Goal: Information Seeking & Learning: Find specific fact

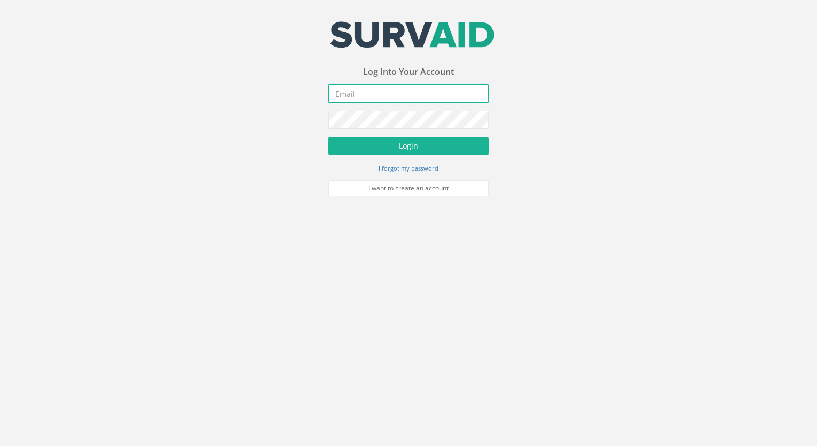
click at [375, 96] on input "email" at bounding box center [408, 93] width 160 height 18
type input "[EMAIL_ADDRESS][DOMAIN_NAME]"
click at [328, 137] on button "Login" at bounding box center [408, 146] width 160 height 18
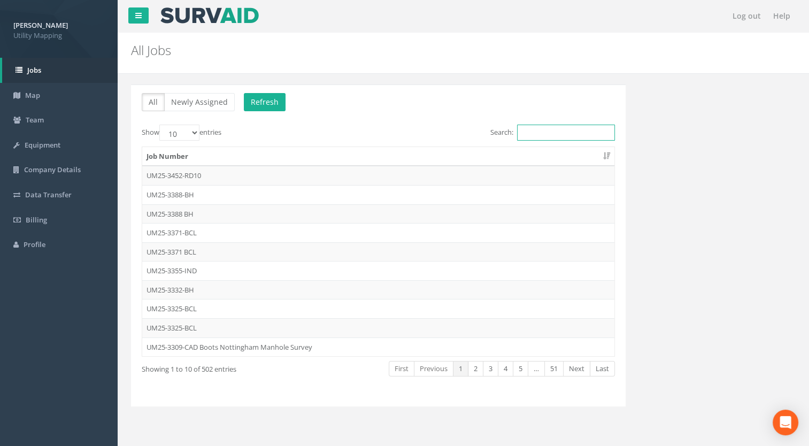
click at [542, 135] on input "Search:" at bounding box center [566, 133] width 98 height 16
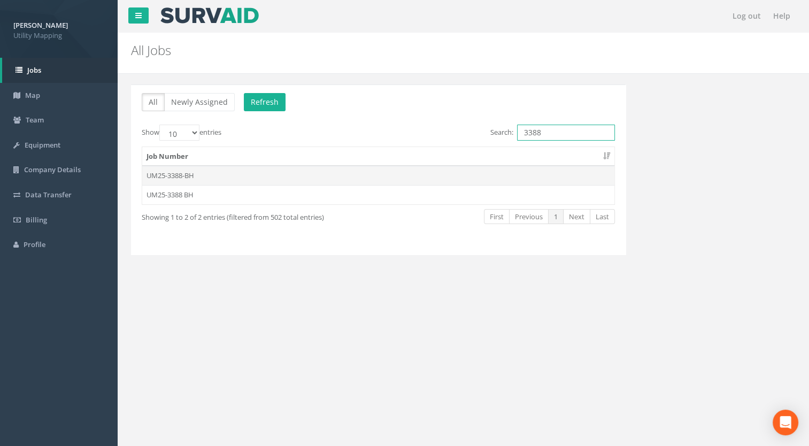
type input "3388"
click at [180, 178] on td "UM25-3388-BH" at bounding box center [378, 175] width 472 height 19
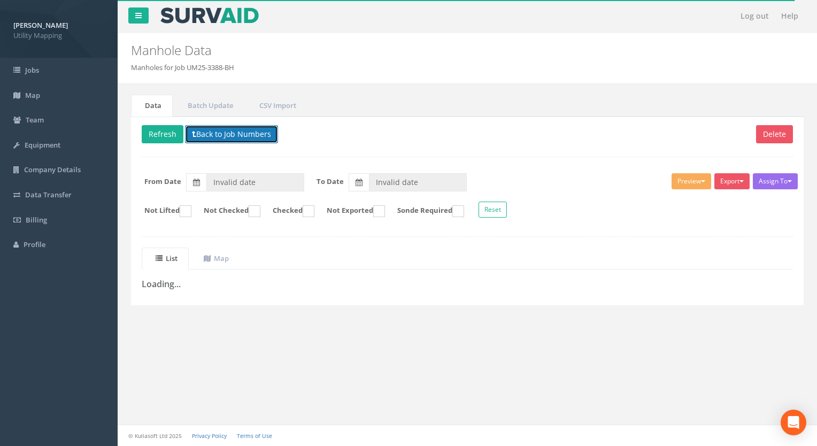
click at [241, 134] on button "Back to Job Numbers" at bounding box center [231, 134] width 93 height 18
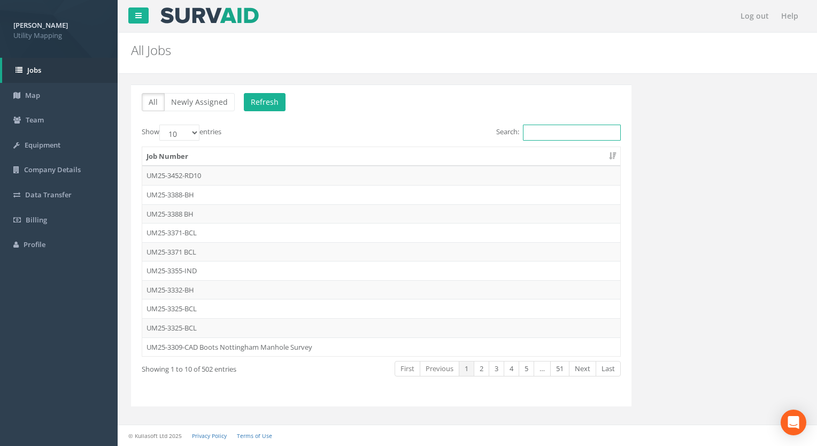
click at [614, 129] on input "Search:" at bounding box center [572, 133] width 98 height 16
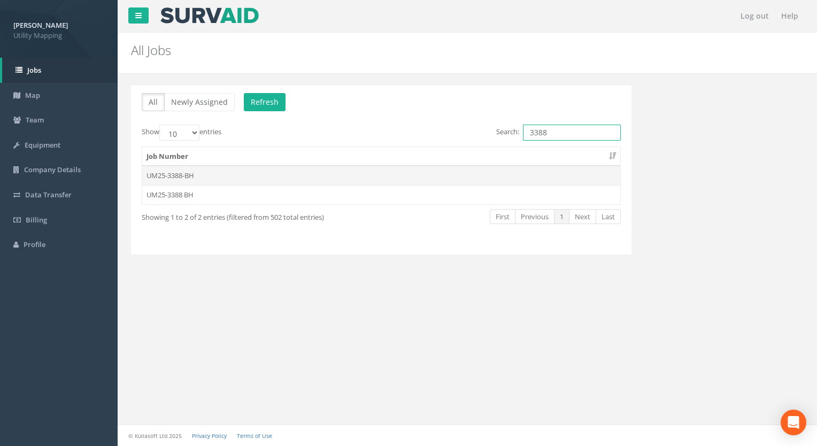
type input "3388"
click at [202, 168] on td "UM25-3388-BH" at bounding box center [381, 175] width 478 height 19
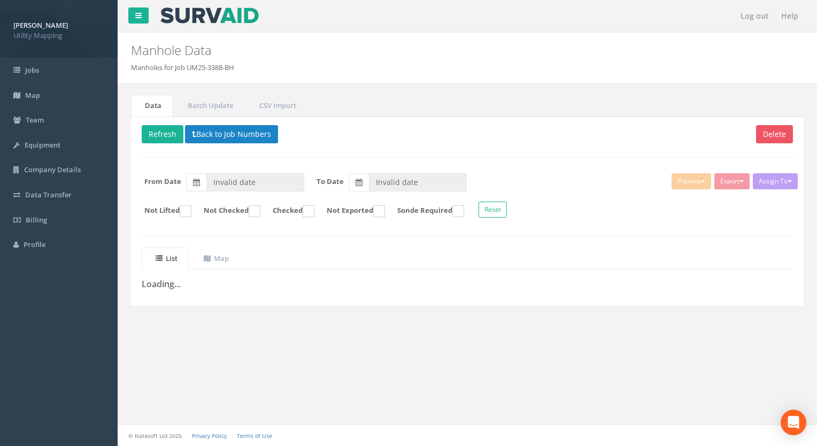
type input "[DATE]"
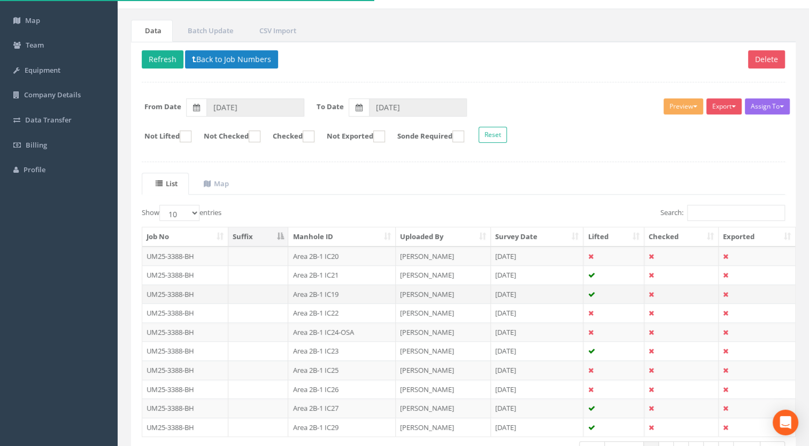
scroll to position [107, 0]
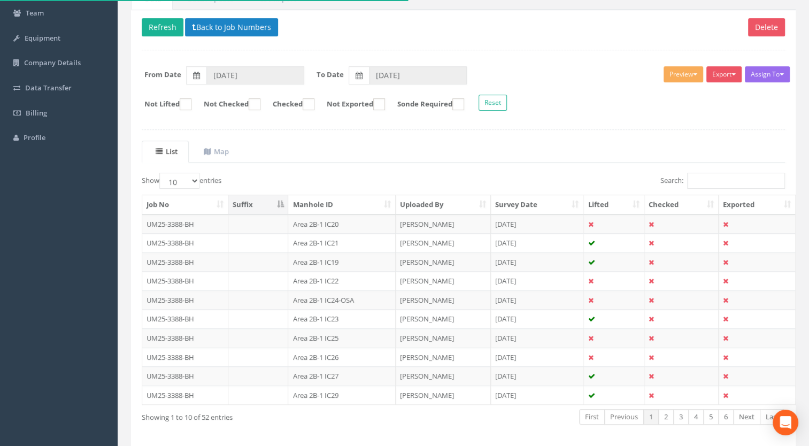
click at [332, 195] on th "Manhole ID" at bounding box center [341, 204] width 107 height 19
drag, startPoint x: 173, startPoint y: 181, endPoint x: 178, endPoint y: 189, distance: 8.9
click at [173, 181] on select "10 25 50 100" at bounding box center [179, 181] width 40 height 16
select select "100"
click at [161, 173] on select "10 25 50 100" at bounding box center [179, 181] width 40 height 16
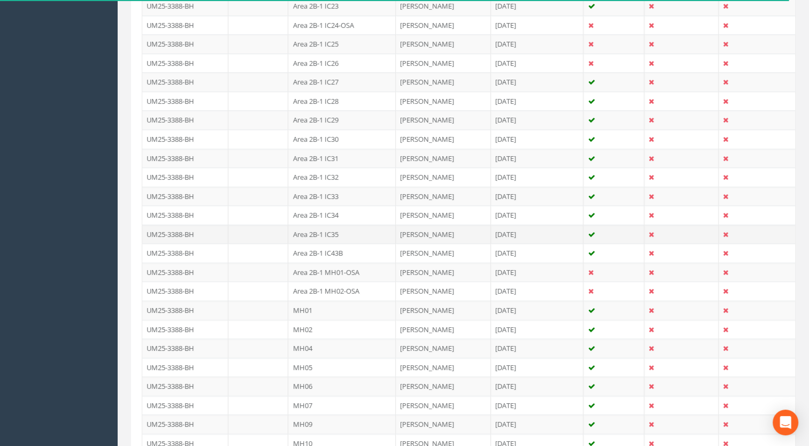
scroll to position [749, 0]
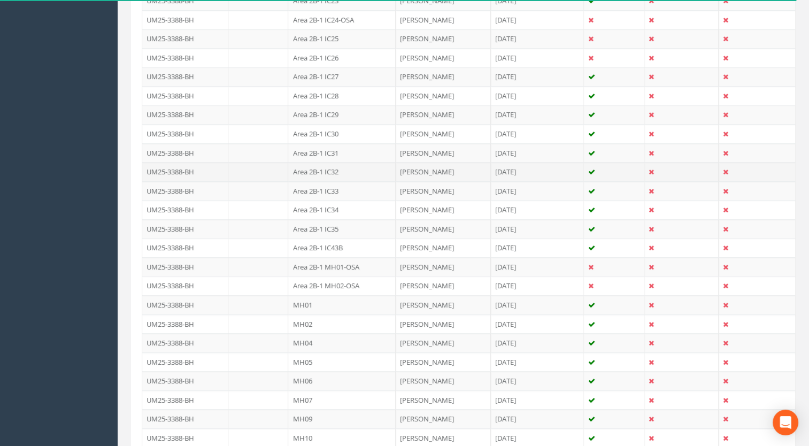
click at [327, 165] on td "Area 2B-1 IC32" at bounding box center [341, 171] width 107 height 19
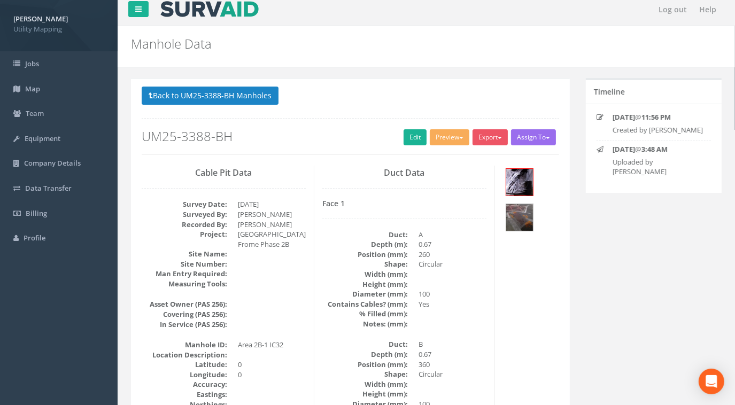
scroll to position [0, 0]
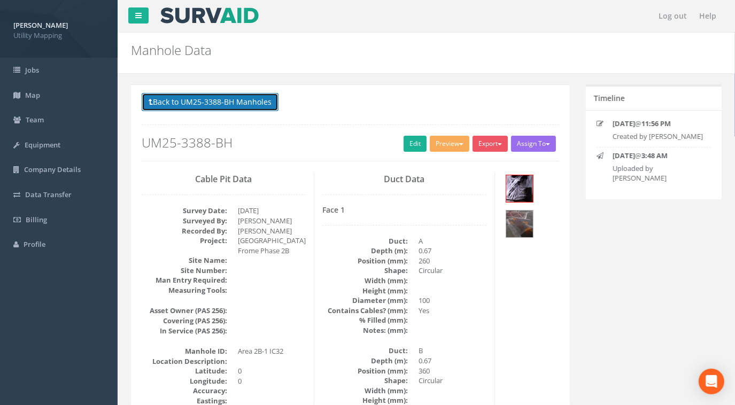
click at [222, 105] on button "Back to UM25-3388-BH Manholes" at bounding box center [210, 102] width 137 height 18
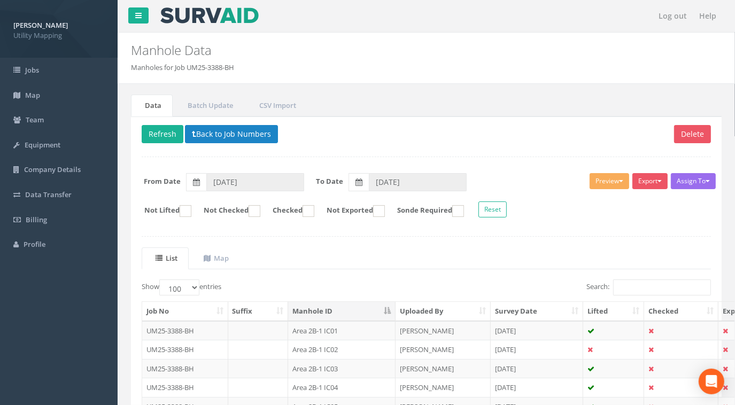
click at [245, 127] on button "Back to Job Numbers" at bounding box center [231, 134] width 93 height 18
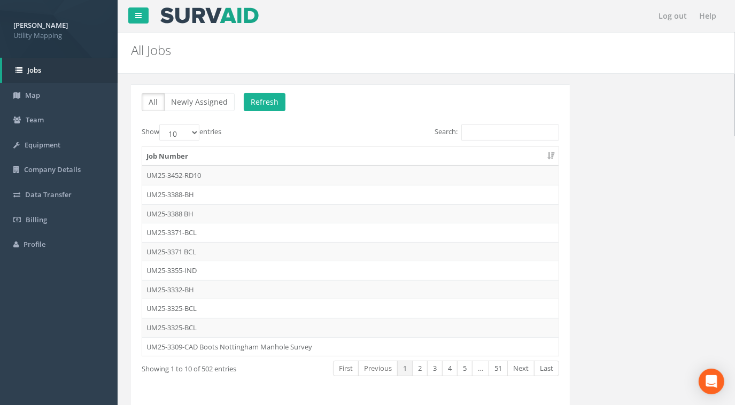
click at [506, 142] on div "Search:" at bounding box center [459, 134] width 201 height 19
click at [506, 138] on input "Search:" at bounding box center [511, 133] width 98 height 16
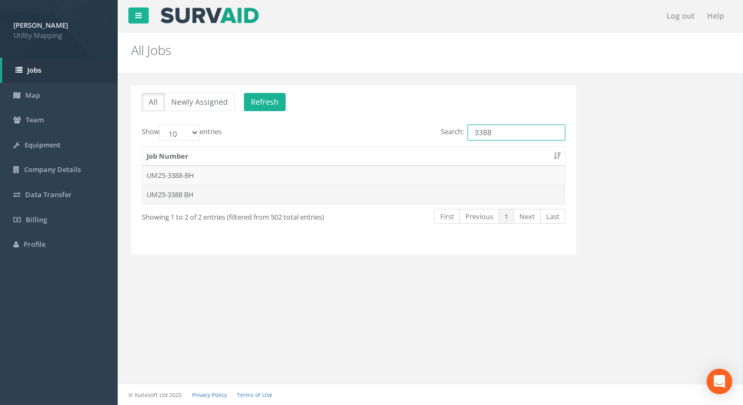
type input "3388"
click at [185, 194] on td "UM25-3388 BH" at bounding box center [353, 194] width 422 height 19
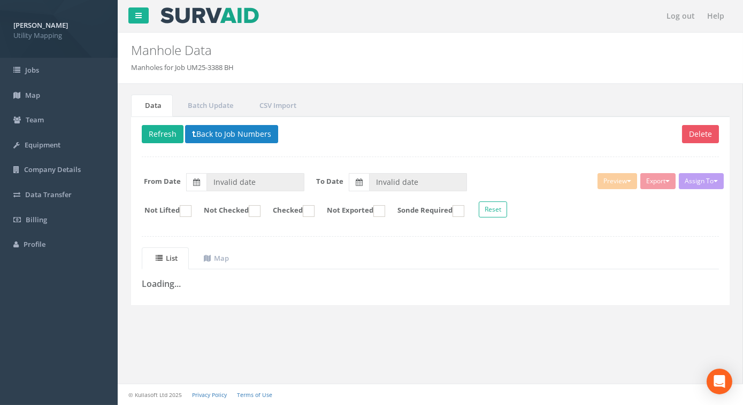
type input "[DATE]"
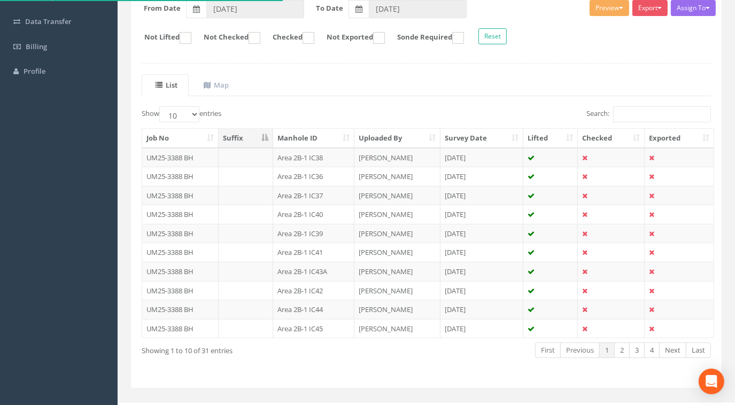
scroll to position [187, 0]
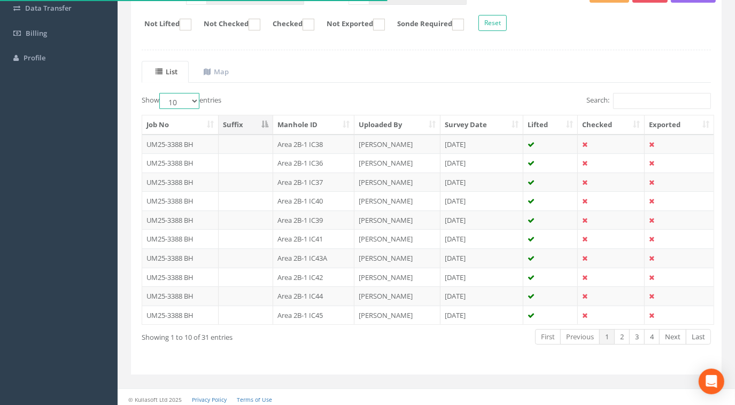
drag, startPoint x: 180, startPoint y: 102, endPoint x: 180, endPoint y: 108, distance: 5.9
click at [180, 102] on select "10 25 50 100" at bounding box center [179, 101] width 40 height 16
select select "100"
click at [161, 93] on select "10 25 50 100" at bounding box center [179, 101] width 40 height 16
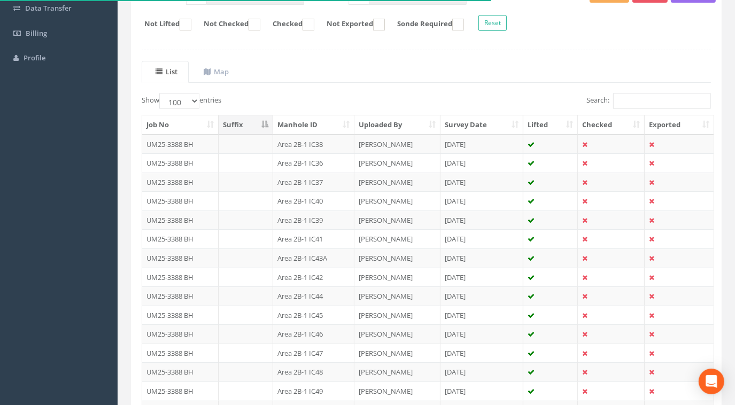
click at [309, 122] on th "Manhole ID" at bounding box center [313, 125] width 81 height 19
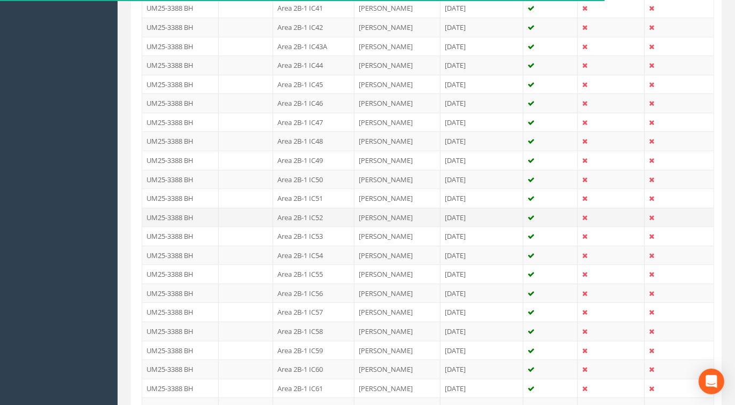
scroll to position [430, 0]
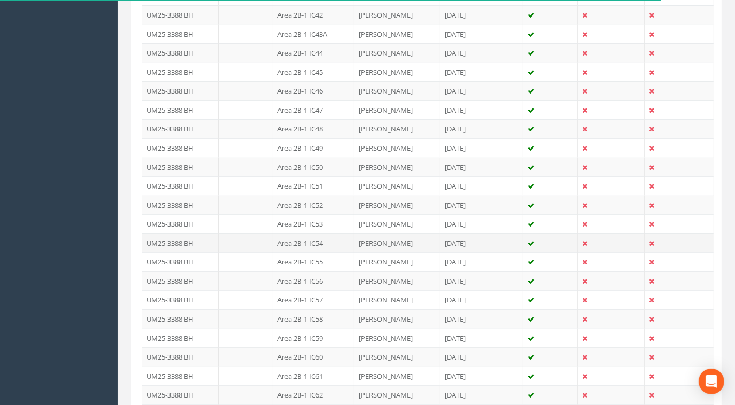
click at [321, 234] on td "Area 2B-1 IC54" at bounding box center [313, 243] width 81 height 19
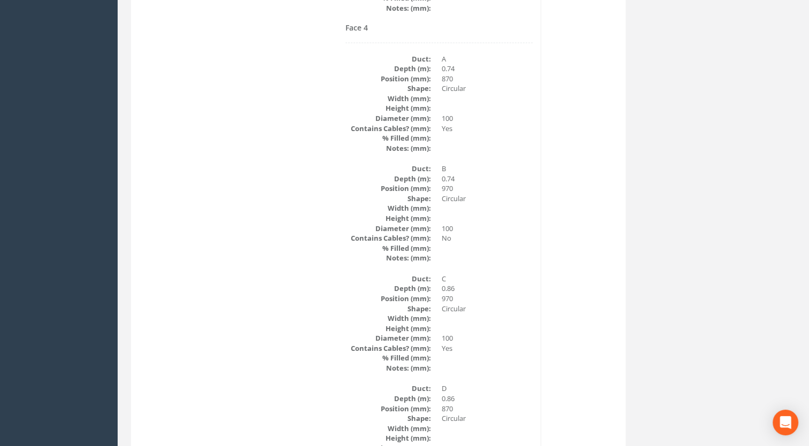
scroll to position [2359, 0]
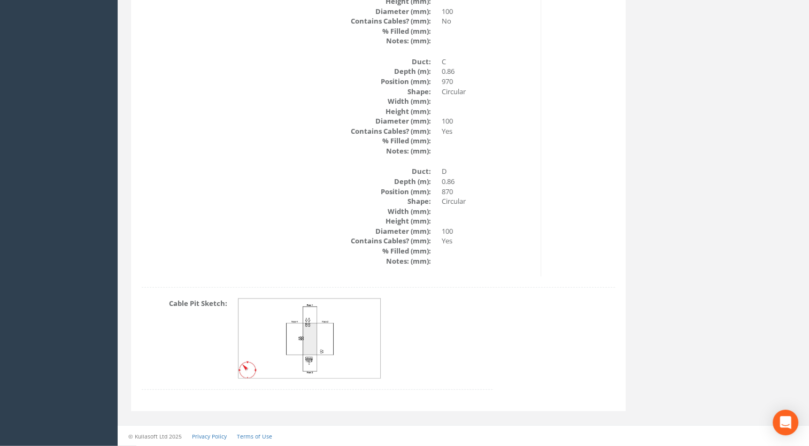
click at [328, 331] on img at bounding box center [310, 339] width 143 height 80
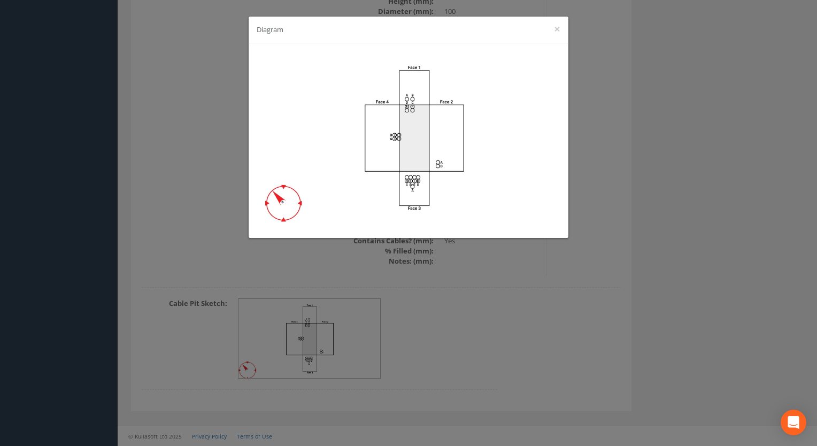
click at [109, 209] on div "Diagram ×" at bounding box center [408, 223] width 817 height 446
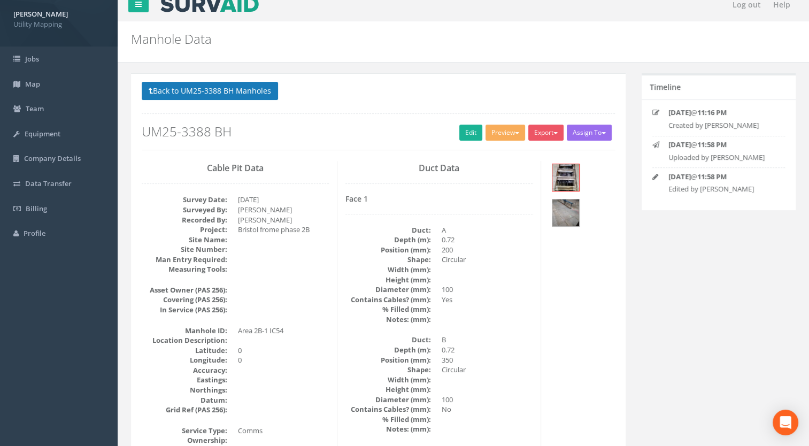
scroll to position [0, 0]
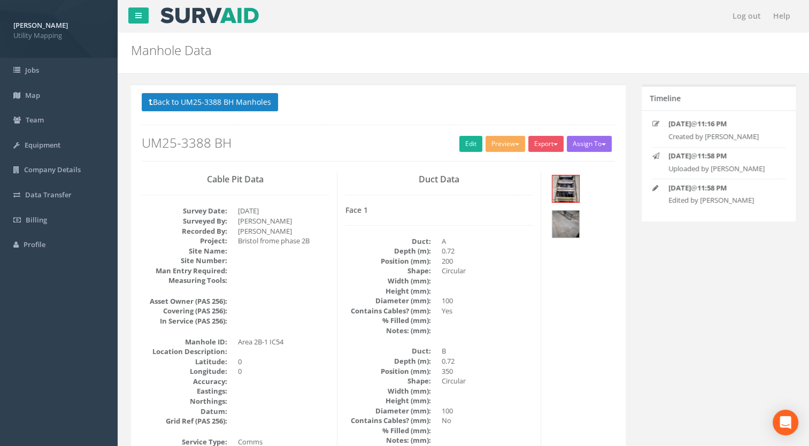
click at [255, 118] on div "Back to UM25-3388 BH Manholes Back to Map Assign To [PERSON_NAME] Land Surveyor…" at bounding box center [378, 127] width 473 height 68
click at [257, 105] on button "Back to UM25-3388 BH Manholes" at bounding box center [210, 102] width 136 height 18
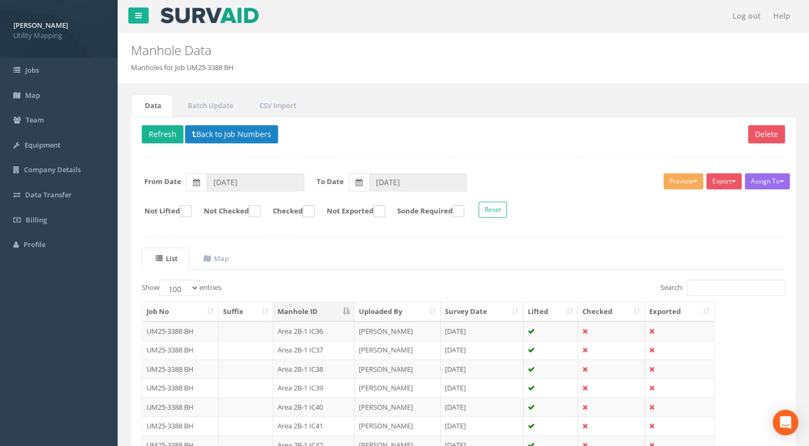
click at [645, 262] on ul "List Map" at bounding box center [463, 259] width 643 height 22
click at [679, 287] on label "Search:" at bounding box center [722, 288] width 125 height 16
click at [687, 287] on input "Search:" at bounding box center [736, 288] width 98 height 16
click at [704, 289] on input "Search:" at bounding box center [736, 288] width 98 height 16
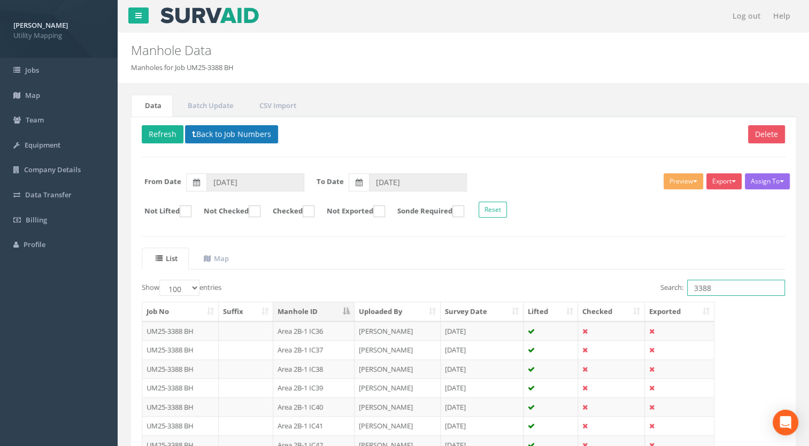
type input "3388"
click at [257, 135] on button "Back to Job Numbers" at bounding box center [231, 134] width 93 height 18
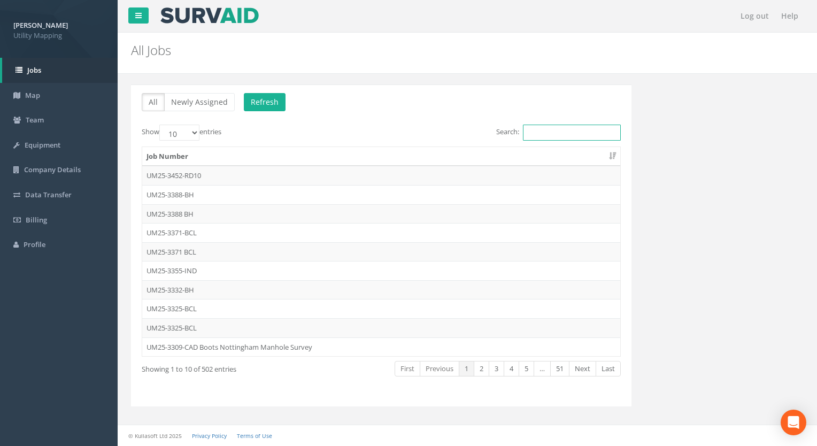
click at [548, 127] on input "Search:" at bounding box center [572, 133] width 98 height 16
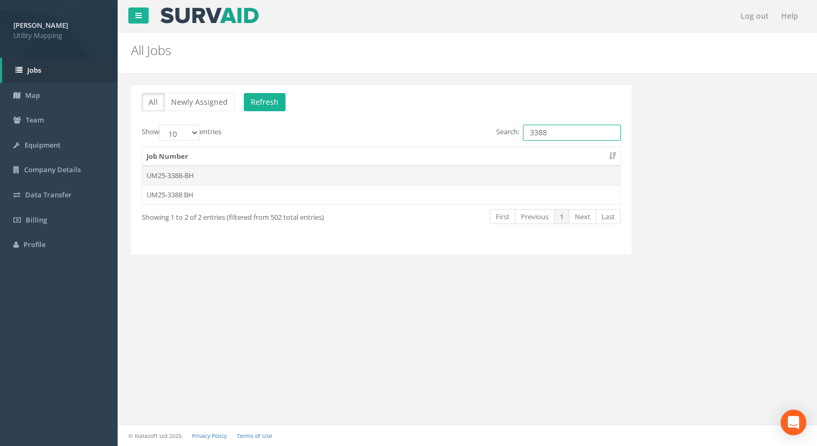
type input "3388"
click at [167, 175] on td "UM25-3388-BH" at bounding box center [381, 175] width 478 height 19
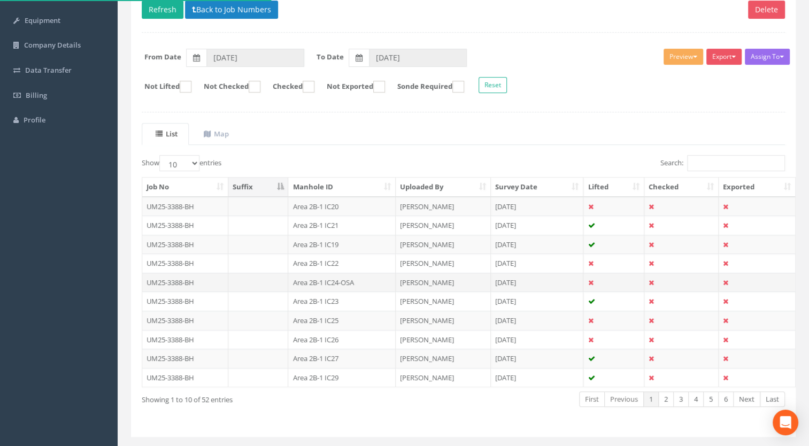
scroll to position [148, 0]
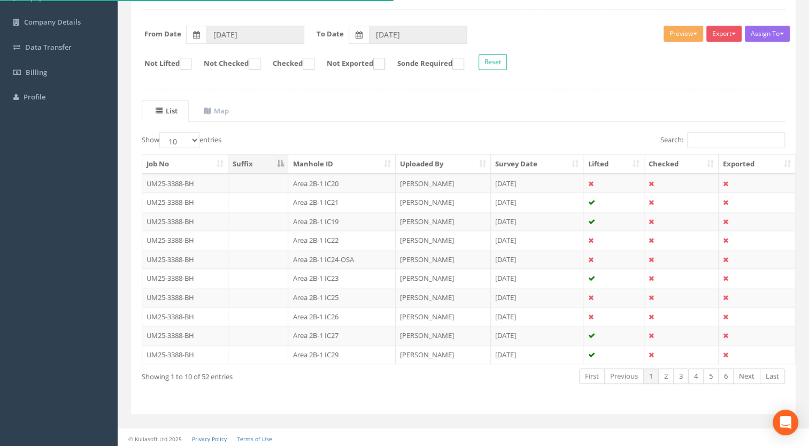
click at [325, 164] on th "Manhole ID" at bounding box center [341, 164] width 107 height 19
drag, startPoint x: 179, startPoint y: 137, endPoint x: 179, endPoint y: 145, distance: 8.6
click at [179, 137] on select "10 25 50 100" at bounding box center [179, 140] width 40 height 16
select select "100"
click at [161, 132] on select "10 25 50 100" at bounding box center [179, 140] width 40 height 16
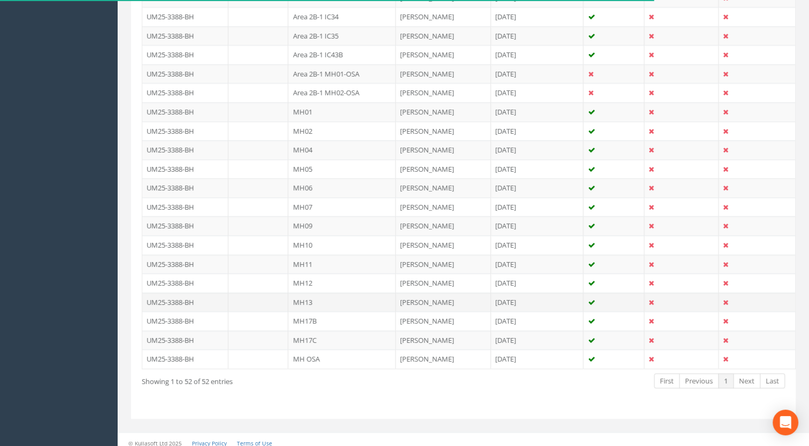
scroll to position [674, 0]
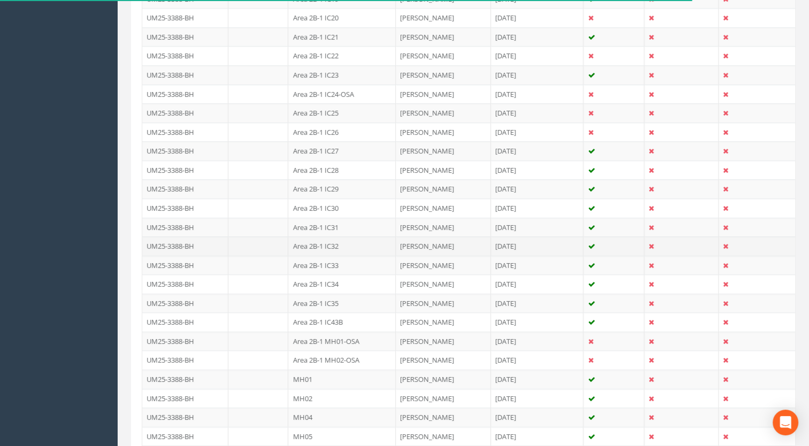
click at [333, 243] on td "Area 2B-1 IC32" at bounding box center [341, 245] width 107 height 19
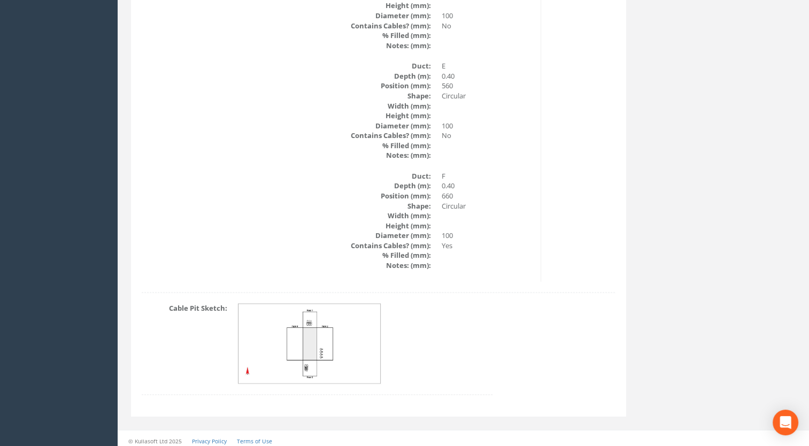
scroll to position [1779, 0]
click at [310, 344] on img at bounding box center [310, 339] width 143 height 80
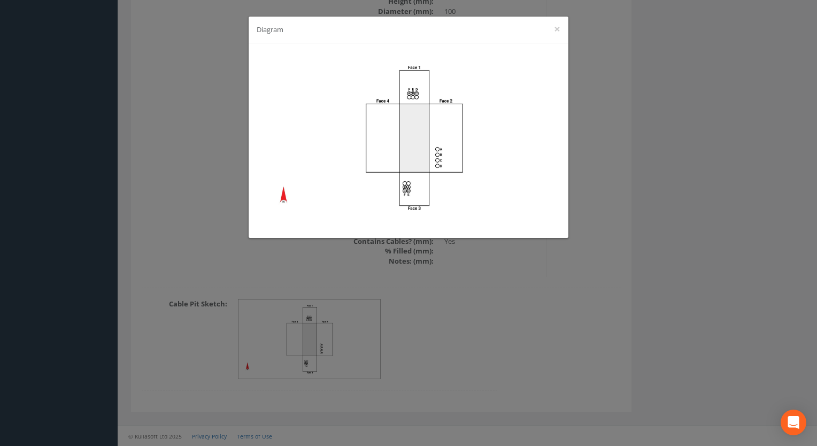
click at [210, 149] on div "Diagram ×" at bounding box center [408, 223] width 817 height 446
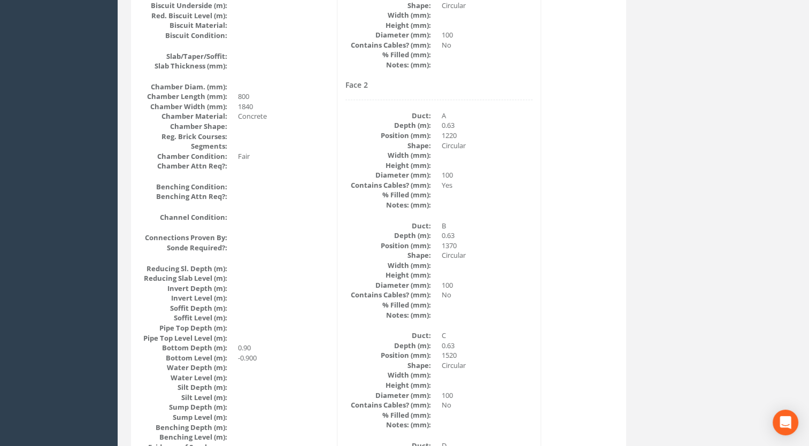
scroll to position [0, 0]
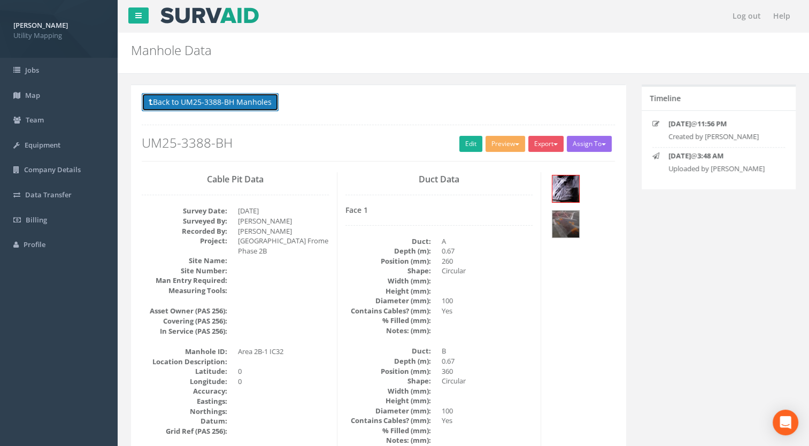
click at [210, 104] on button "Back to UM25-3388-BH Manholes" at bounding box center [210, 102] width 137 height 18
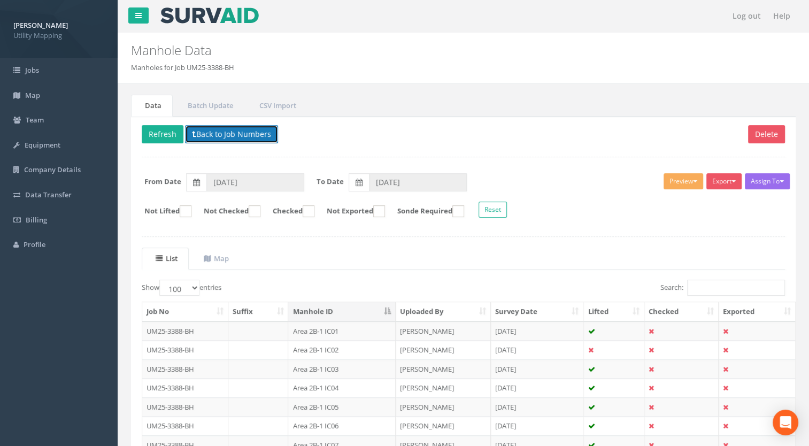
click at [229, 132] on button "Back to Job Numbers" at bounding box center [231, 134] width 93 height 18
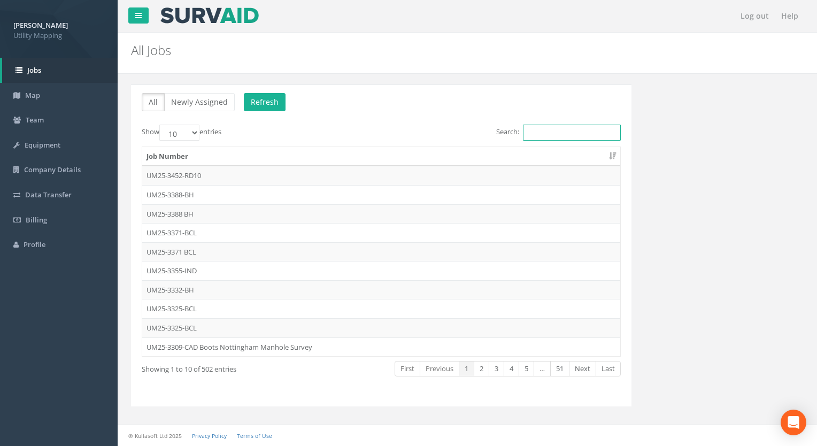
click at [543, 134] on input "Search:" at bounding box center [572, 133] width 98 height 16
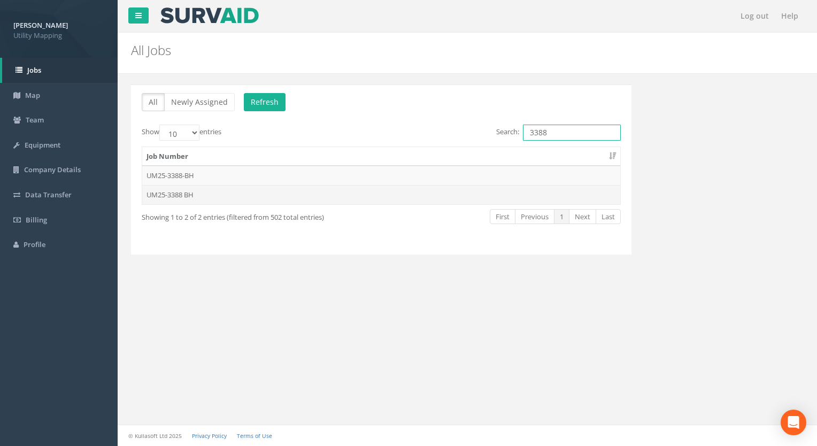
type input "3388"
click at [199, 196] on td "UM25-3388 BH" at bounding box center [381, 194] width 478 height 19
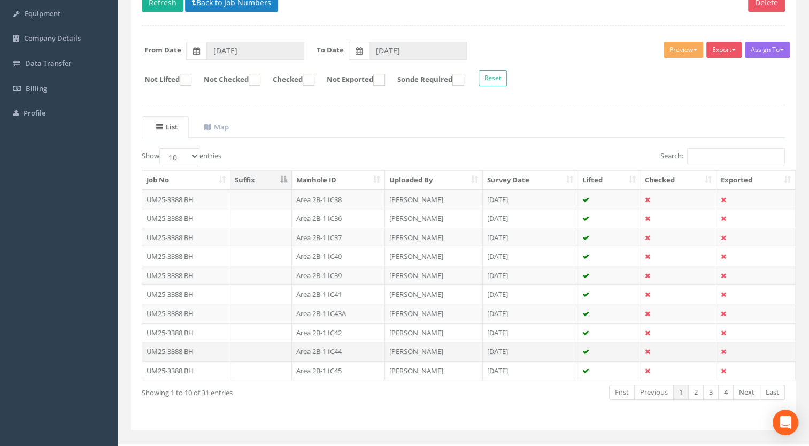
scroll to position [148, 0]
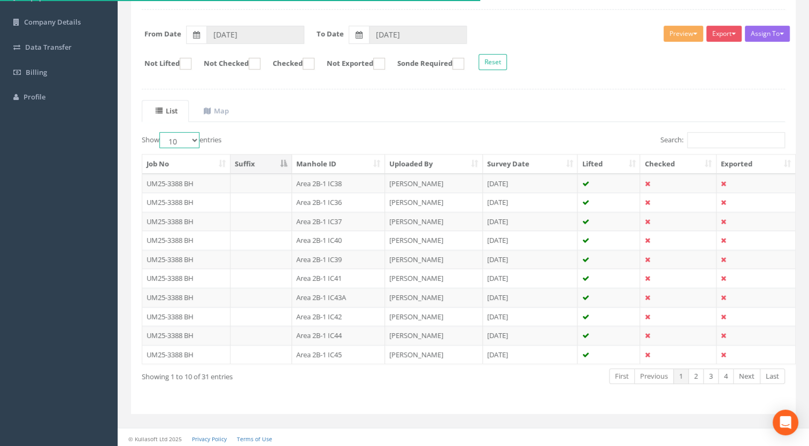
click at [182, 138] on select "10 25 50 100" at bounding box center [179, 140] width 40 height 16
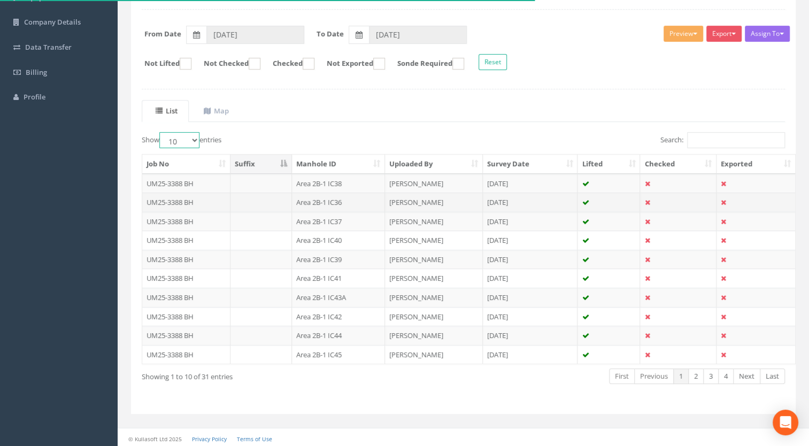
select select "100"
click at [161, 132] on select "10 25 50 100" at bounding box center [179, 140] width 40 height 16
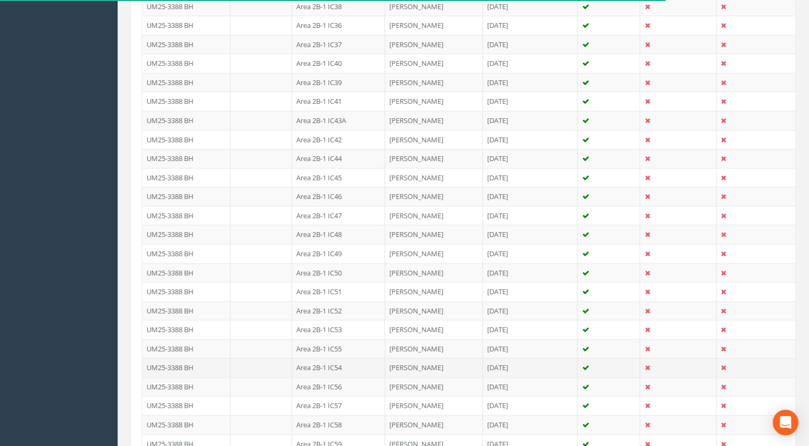
scroll to position [362, 0]
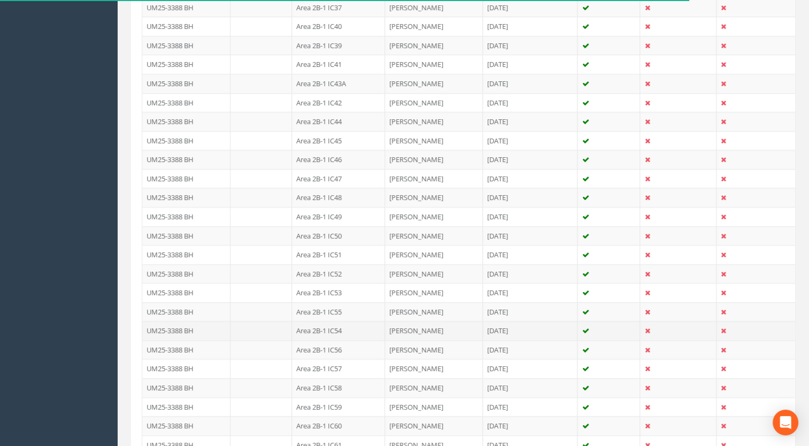
click at [335, 328] on td "Area 2B-1 IC54" at bounding box center [338, 330] width 93 height 19
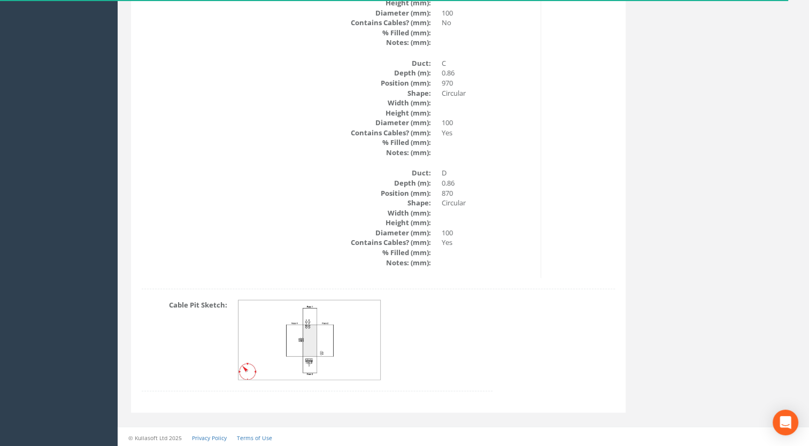
scroll to position [2359, 0]
click at [348, 338] on img at bounding box center [310, 339] width 143 height 80
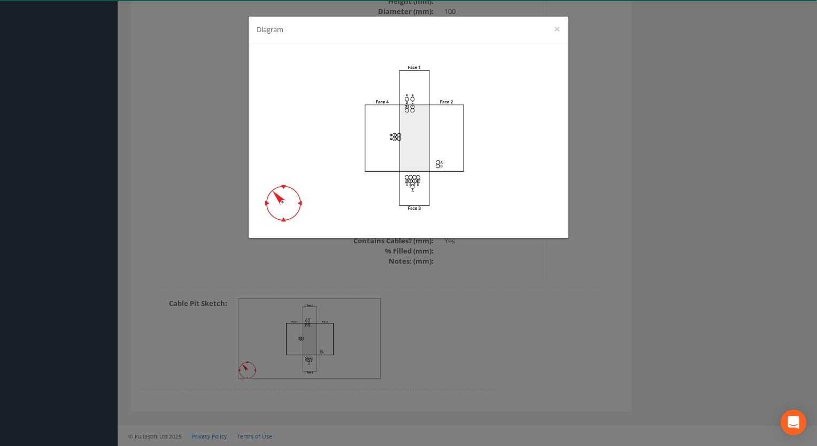
click at [467, 358] on div "Diagram ×" at bounding box center [408, 223] width 817 height 446
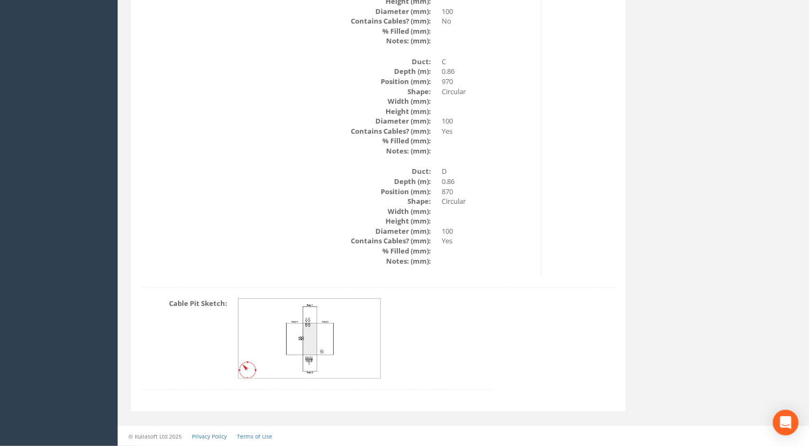
click at [299, 349] on img at bounding box center [310, 339] width 143 height 80
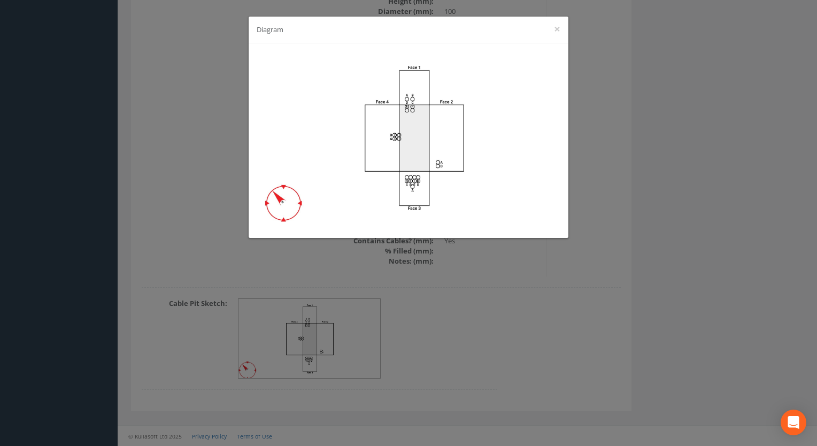
click at [426, 345] on div "Diagram ×" at bounding box center [408, 223] width 817 height 446
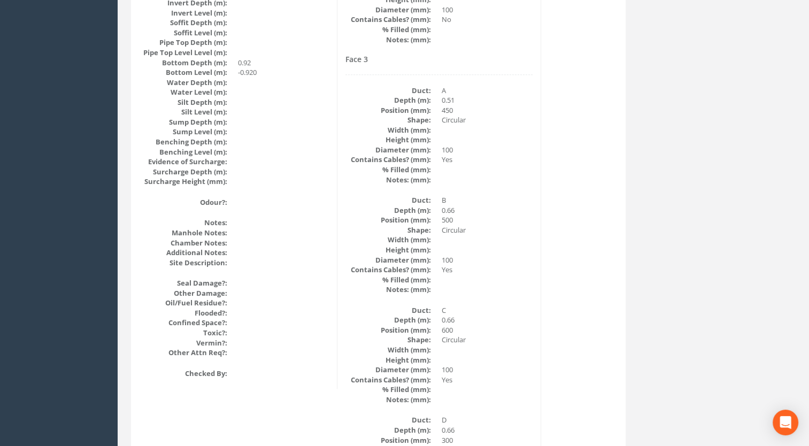
scroll to position [1023, 0]
